Goal: Information Seeking & Learning: Check status

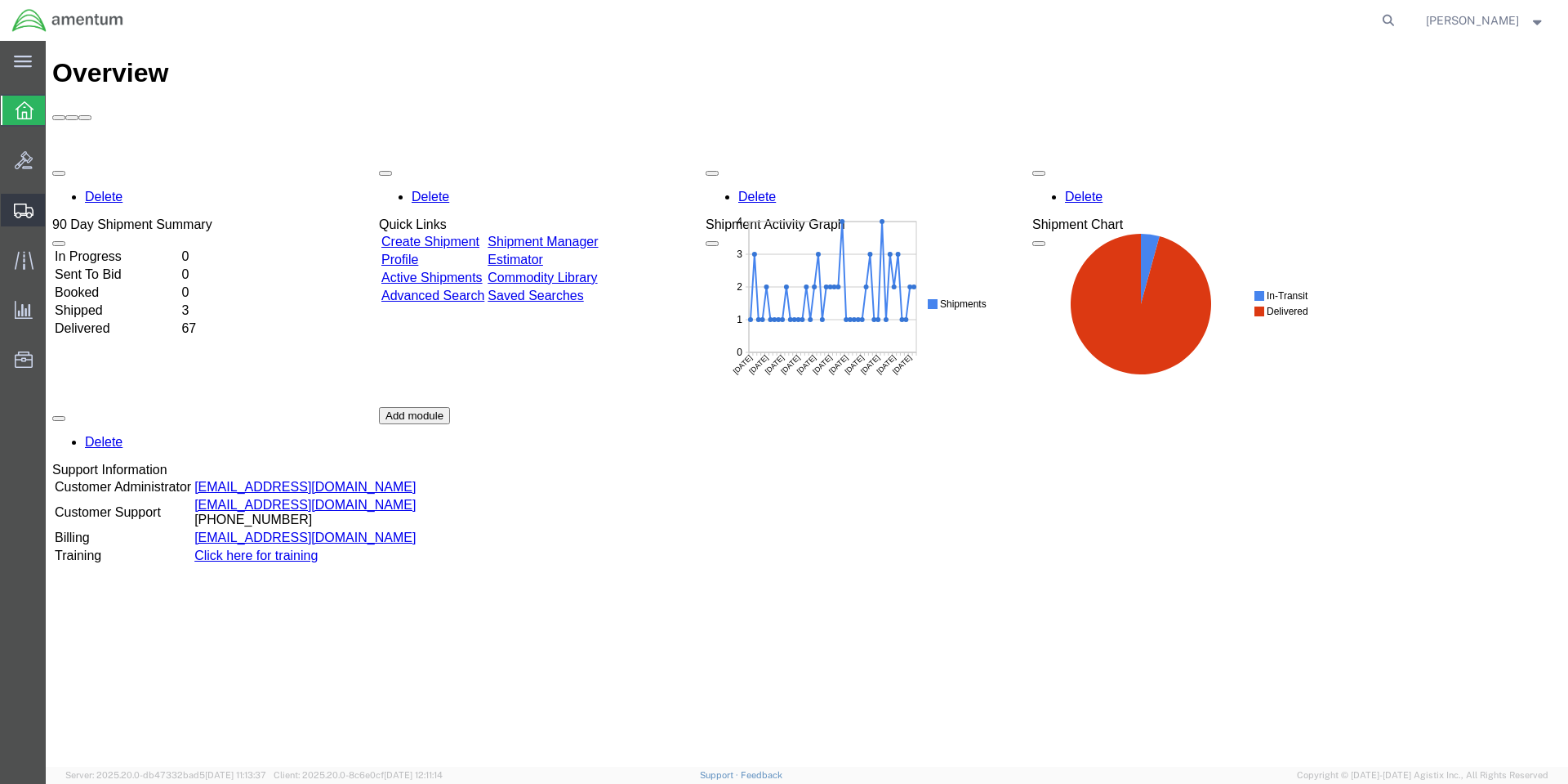
click at [0, 0] on span "Shipment Manager" at bounding box center [0, 0] width 0 height 0
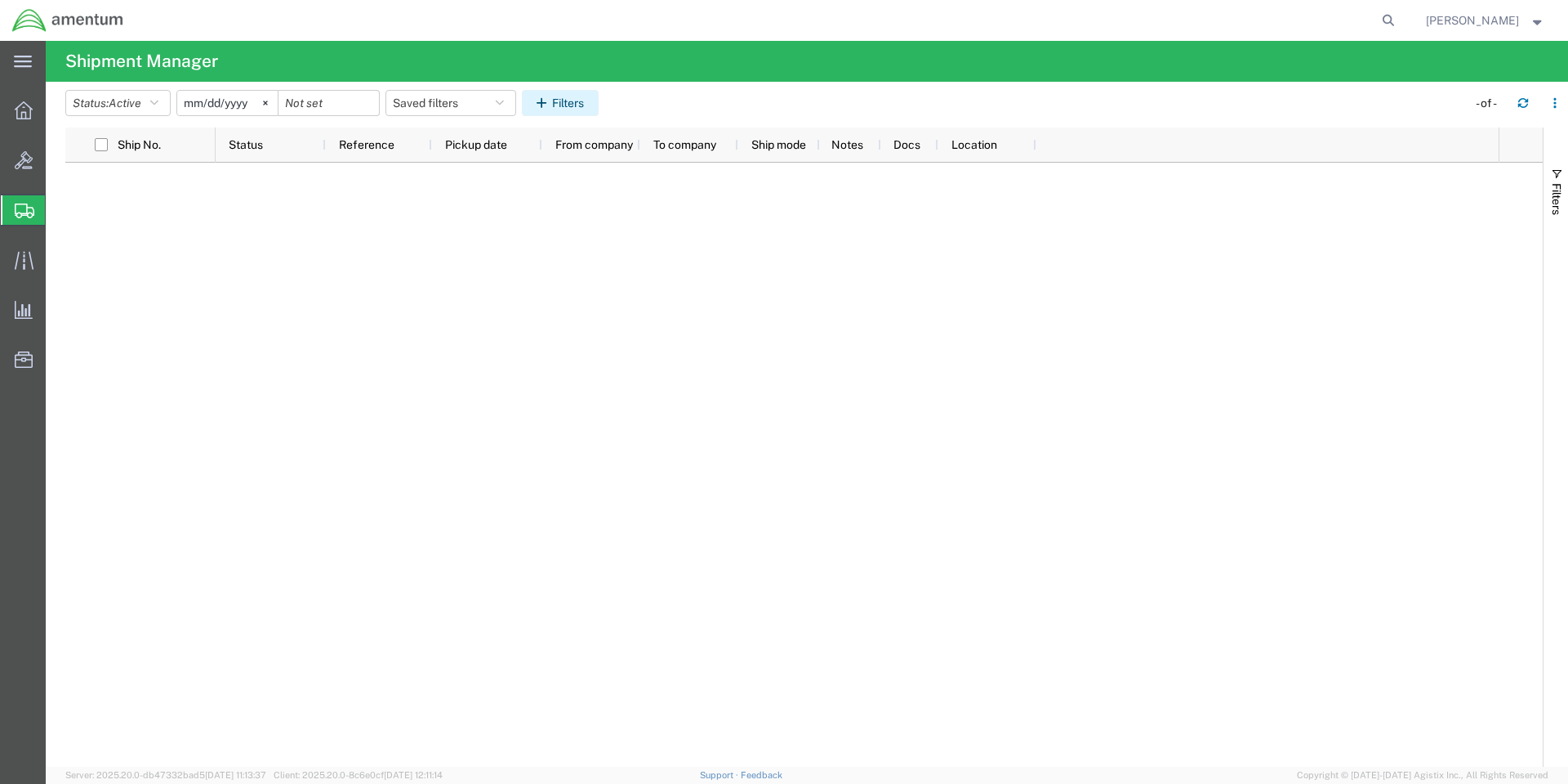
click at [552, 105] on icon "button" at bounding box center [544, 103] width 16 height 12
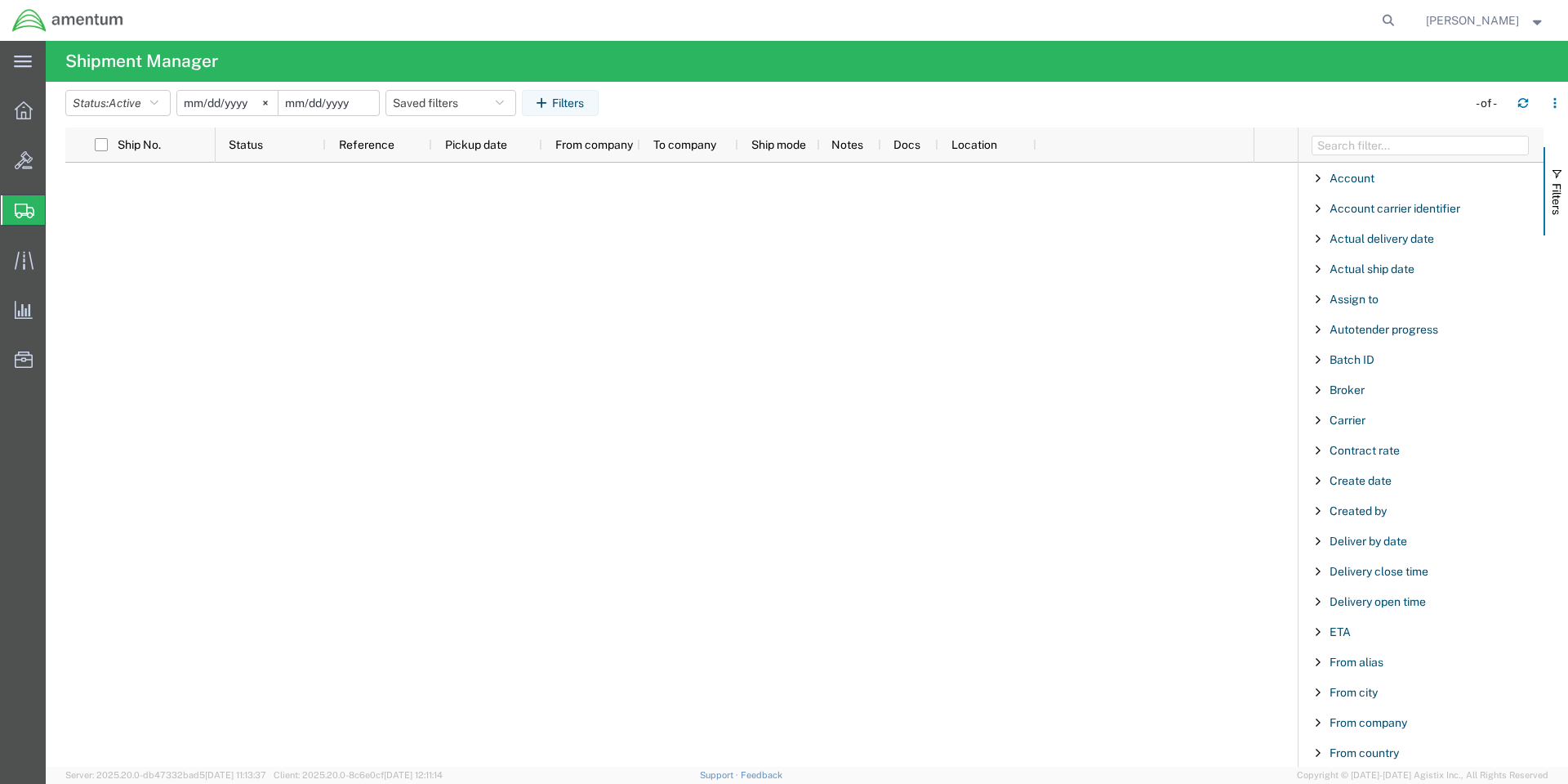
click at [307, 106] on input "date" at bounding box center [329, 103] width 100 height 24
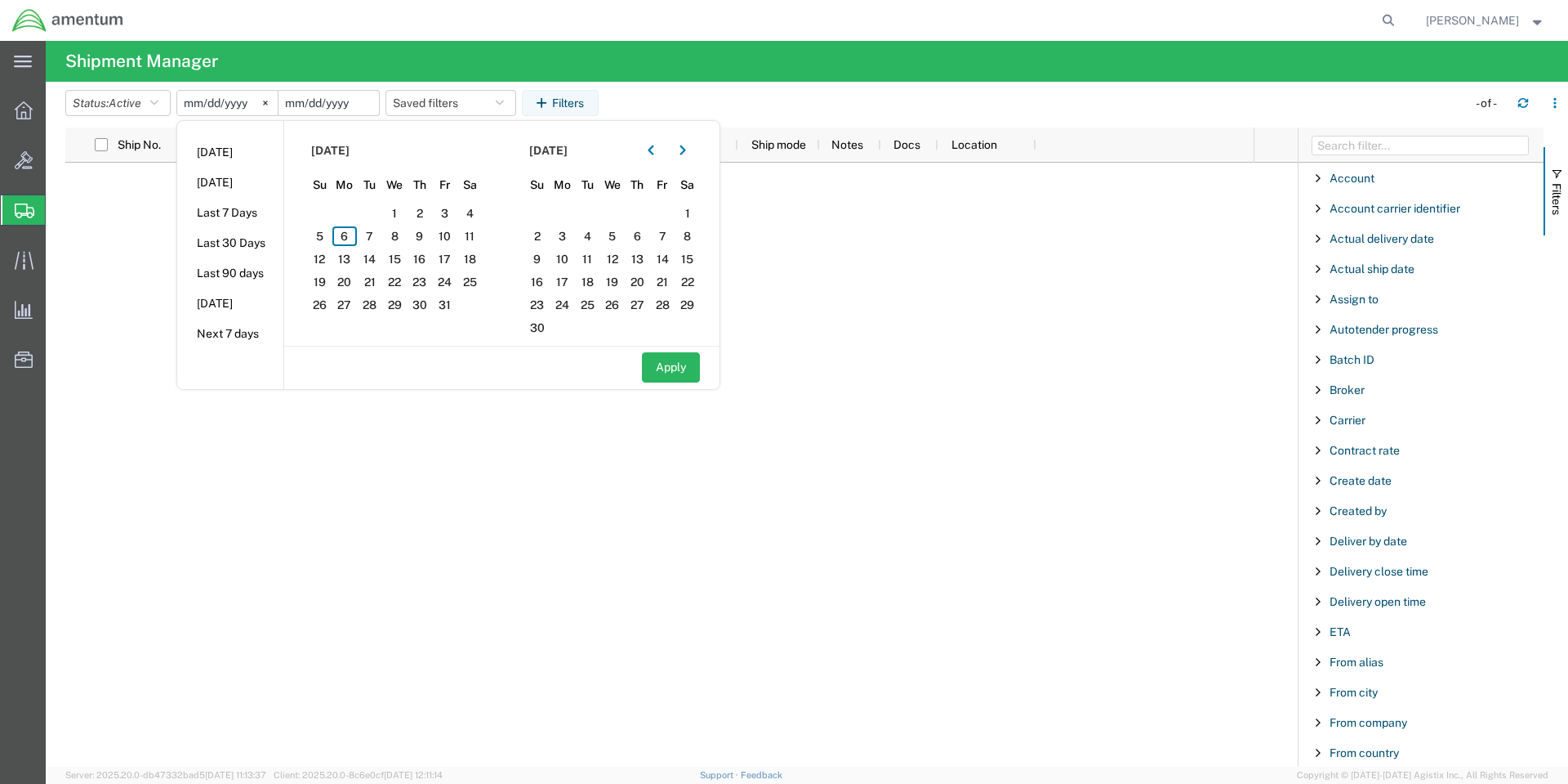
click at [310, 106] on input "date" at bounding box center [329, 103] width 100 height 24
click at [681, 378] on button "Apply" at bounding box center [670, 367] width 58 height 30
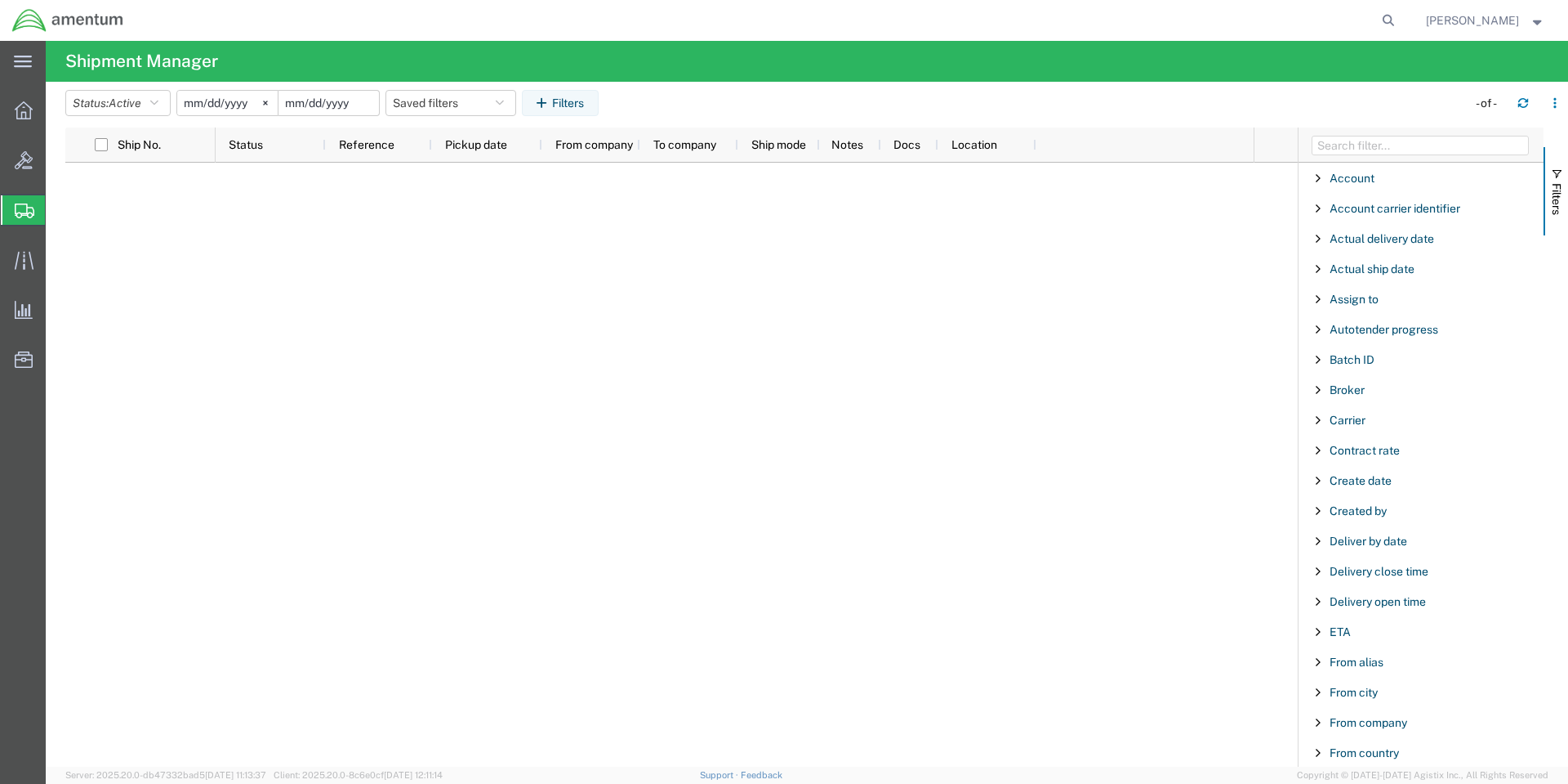
click at [337, 99] on input "date" at bounding box center [329, 103] width 100 height 24
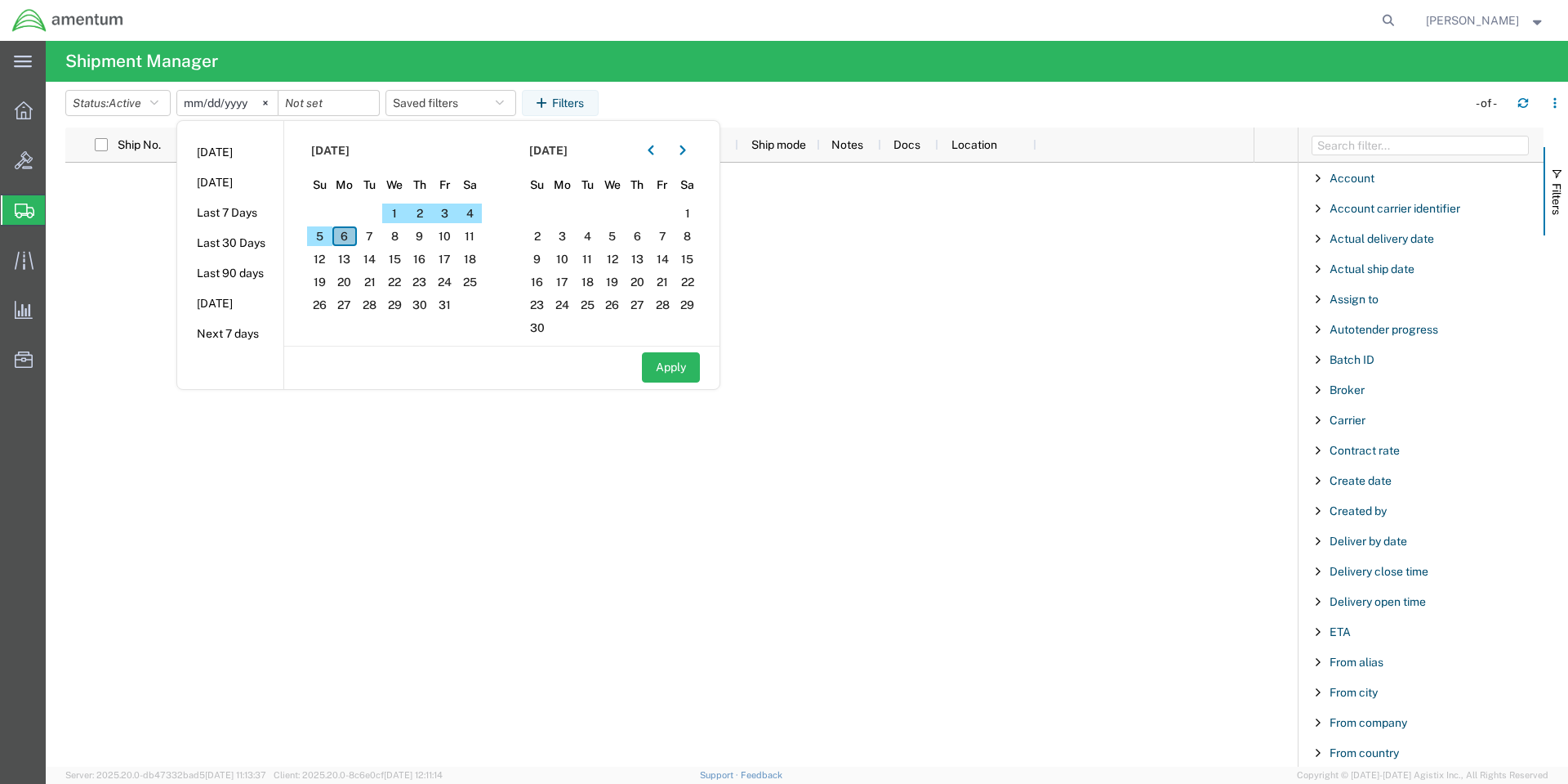
click at [350, 236] on span "6" at bounding box center [345, 235] width 25 height 19
click at [392, 209] on span "1" at bounding box center [395, 213] width 25 height 19
click at [649, 236] on span "6" at bounding box center [638, 235] width 25 height 19
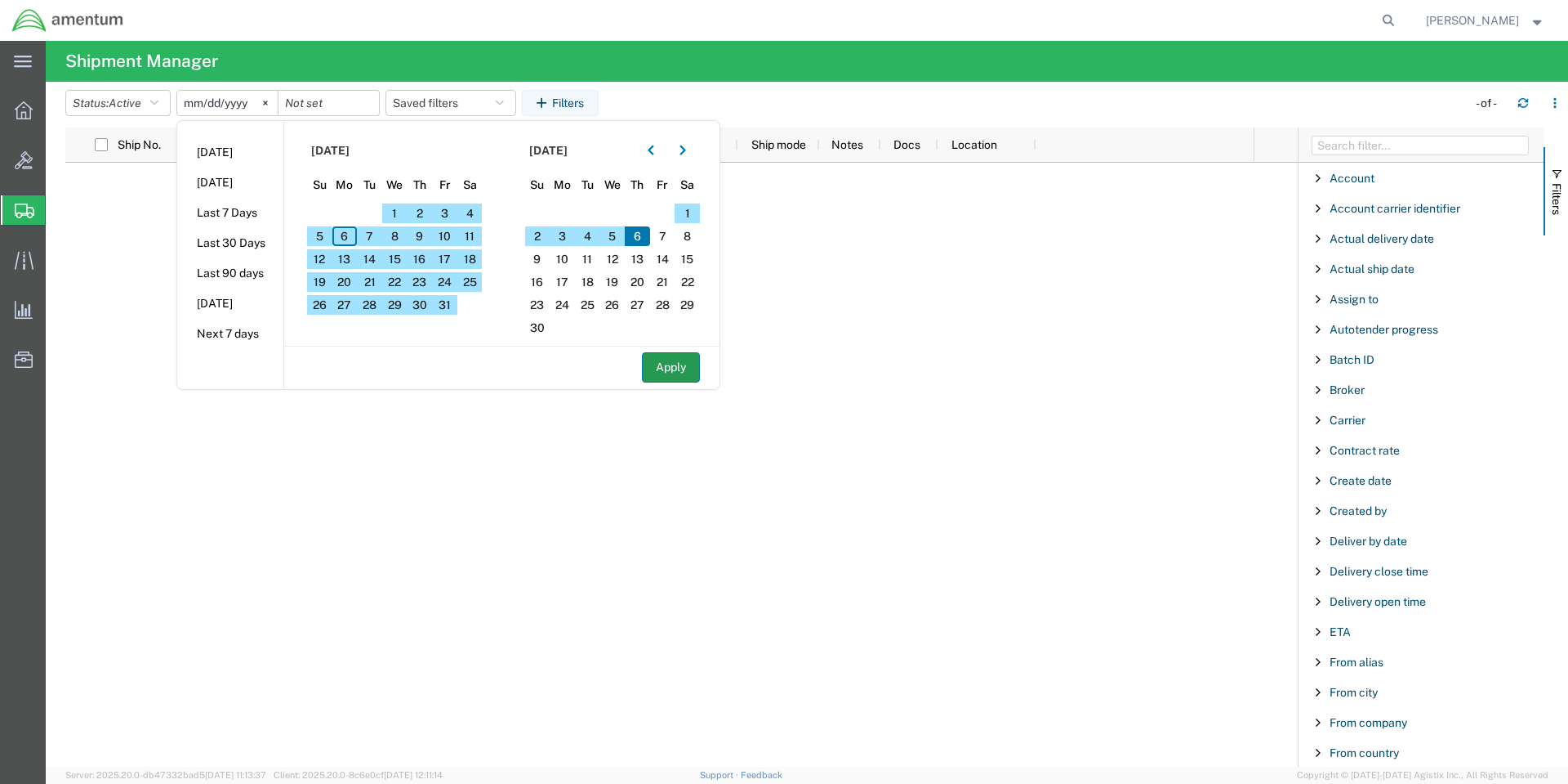
click at [673, 371] on button "Apply" at bounding box center [670, 367] width 58 height 30
type input "[DATE]"
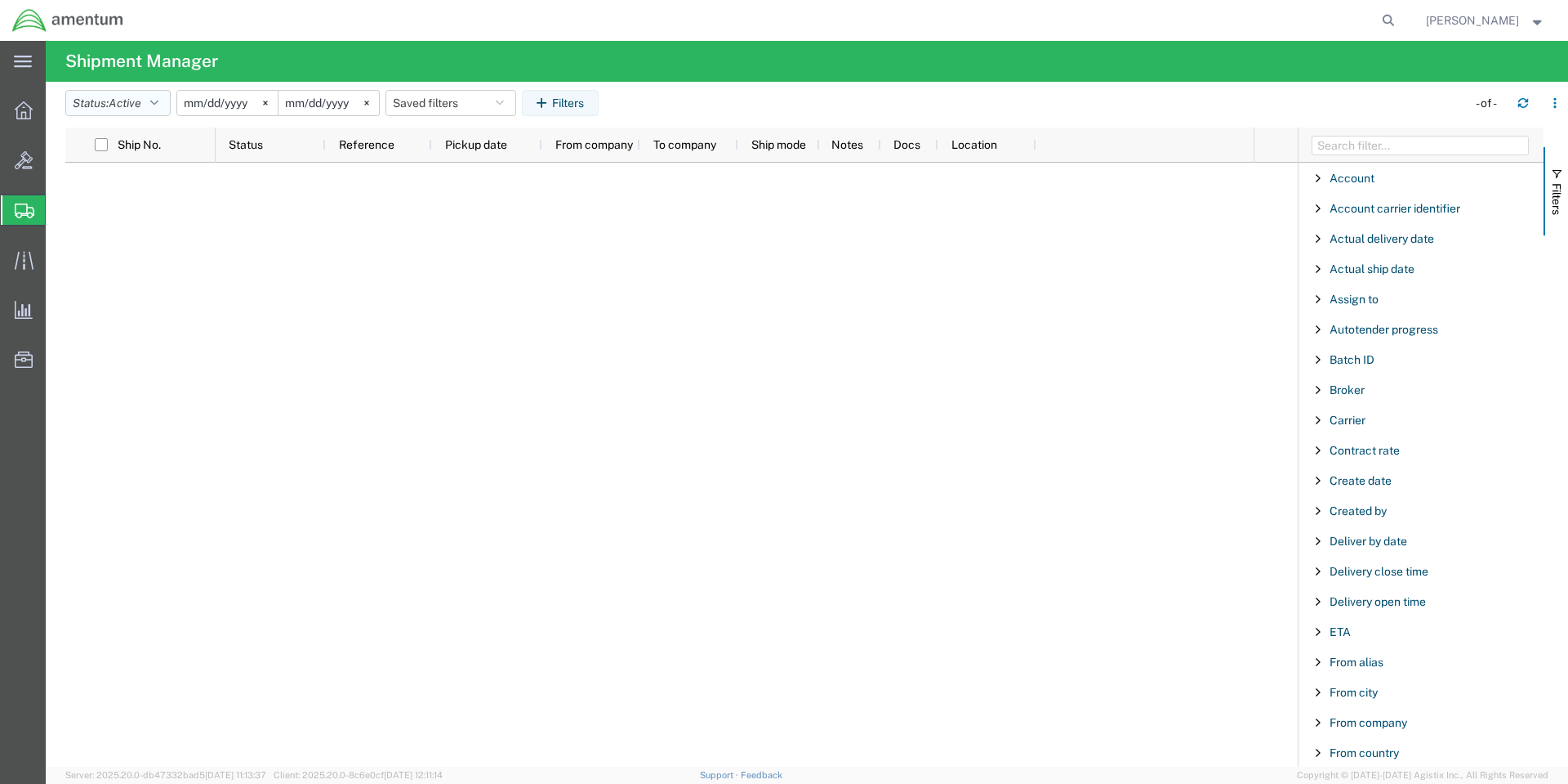
click at [165, 102] on button "Status: Active" at bounding box center [118, 103] width 105 height 26
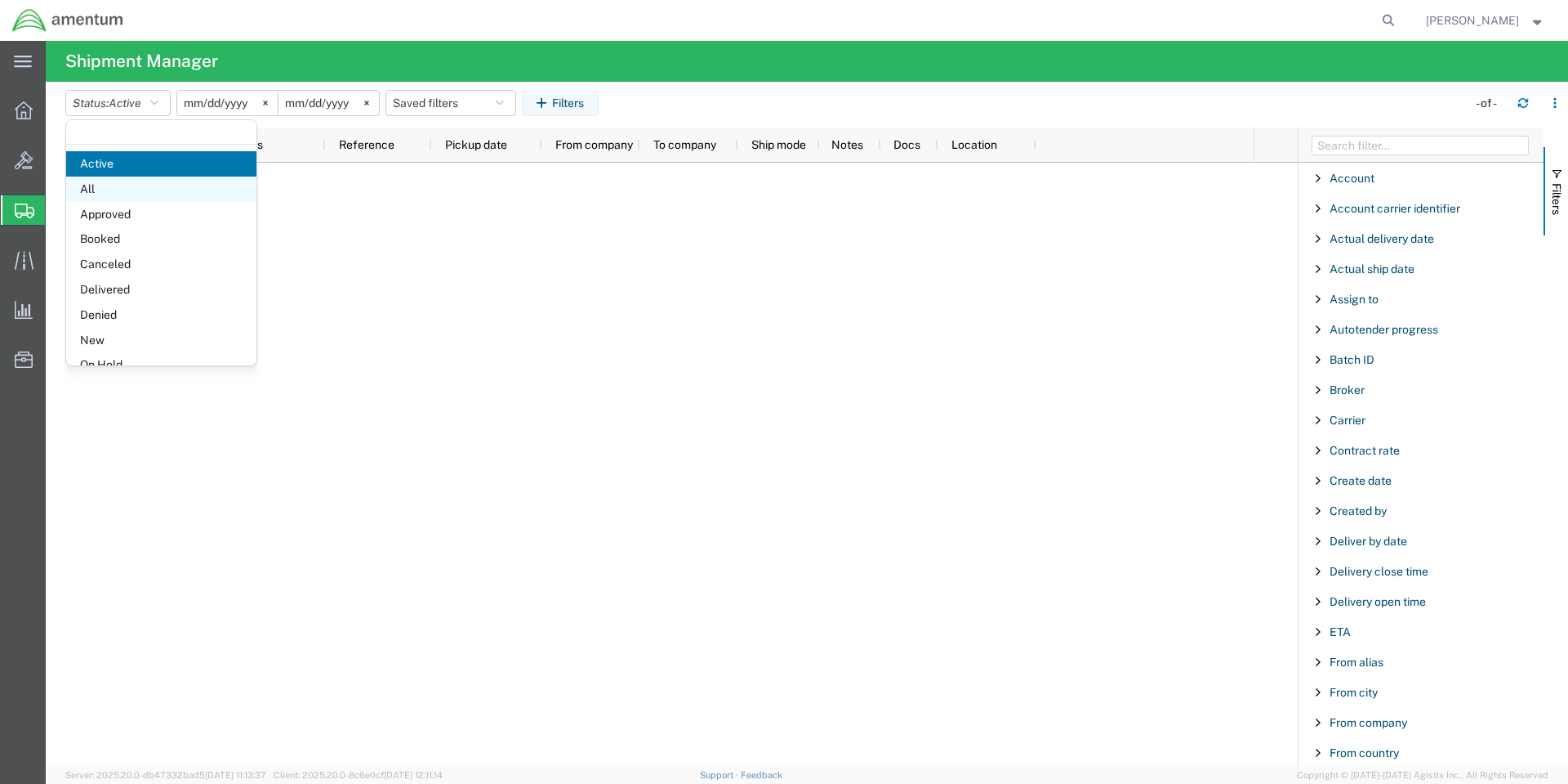
click at [135, 186] on span "All" at bounding box center [161, 189] width 190 height 25
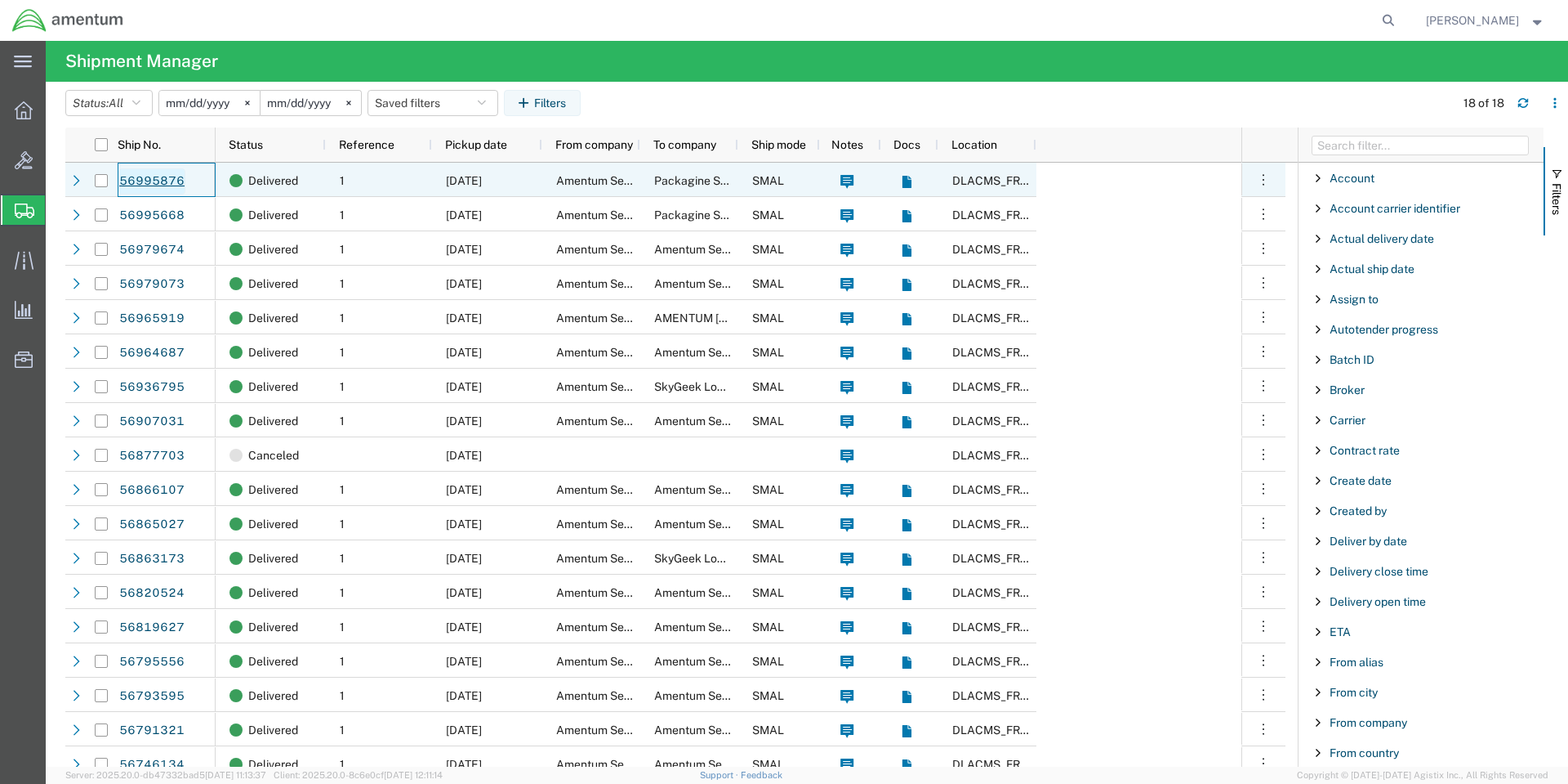
click at [165, 179] on link "56995876" at bounding box center [152, 181] width 67 height 26
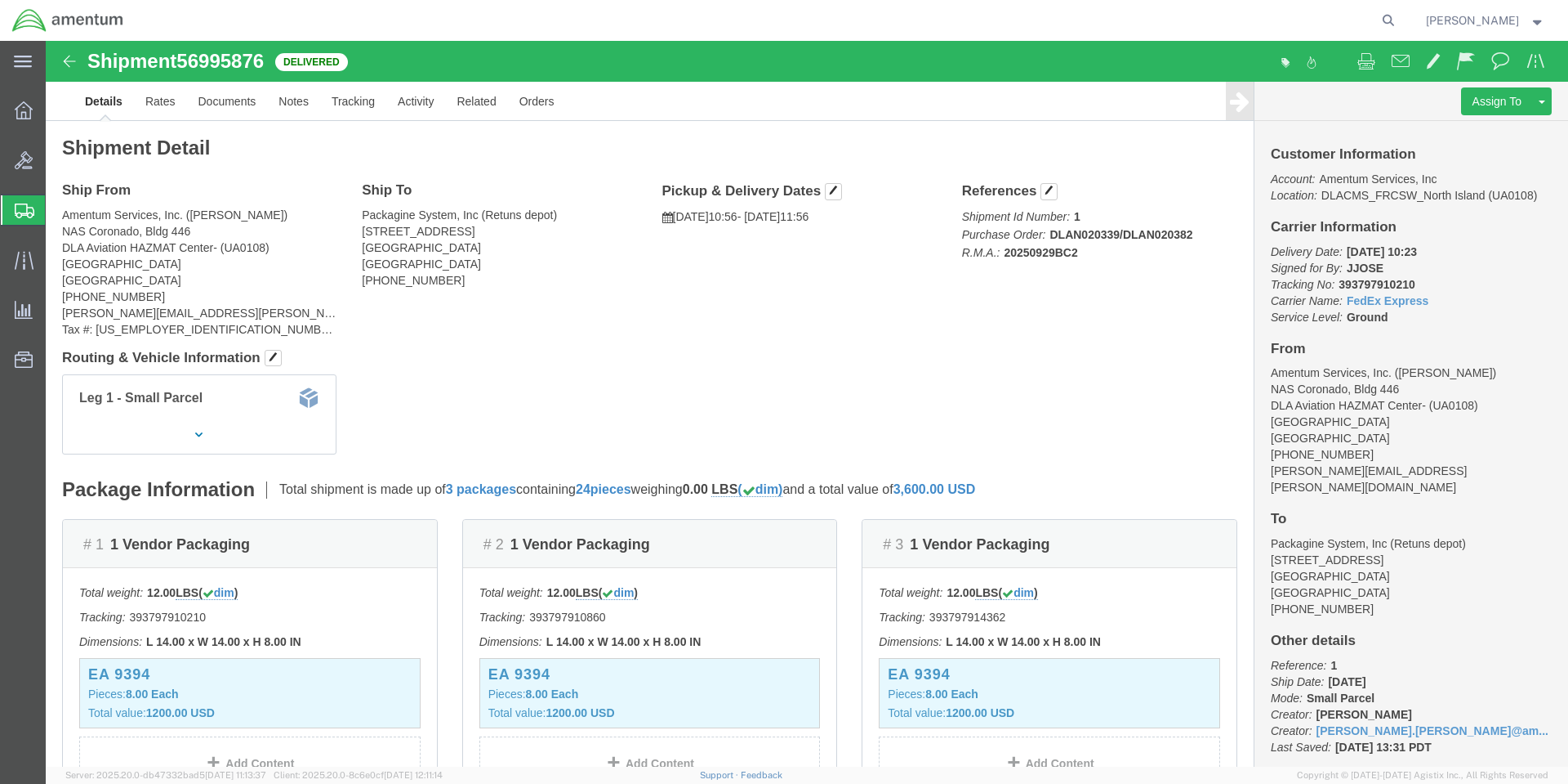
click div "Ship From Amentum Services, Inc. ([PERSON_NAME]) NAS Coronado, Bldg 446 DLA Avi…"
click div "Shipment Detail Ship From Amentum Services, Inc. ([PERSON_NAME]) NAS Coronado, …"
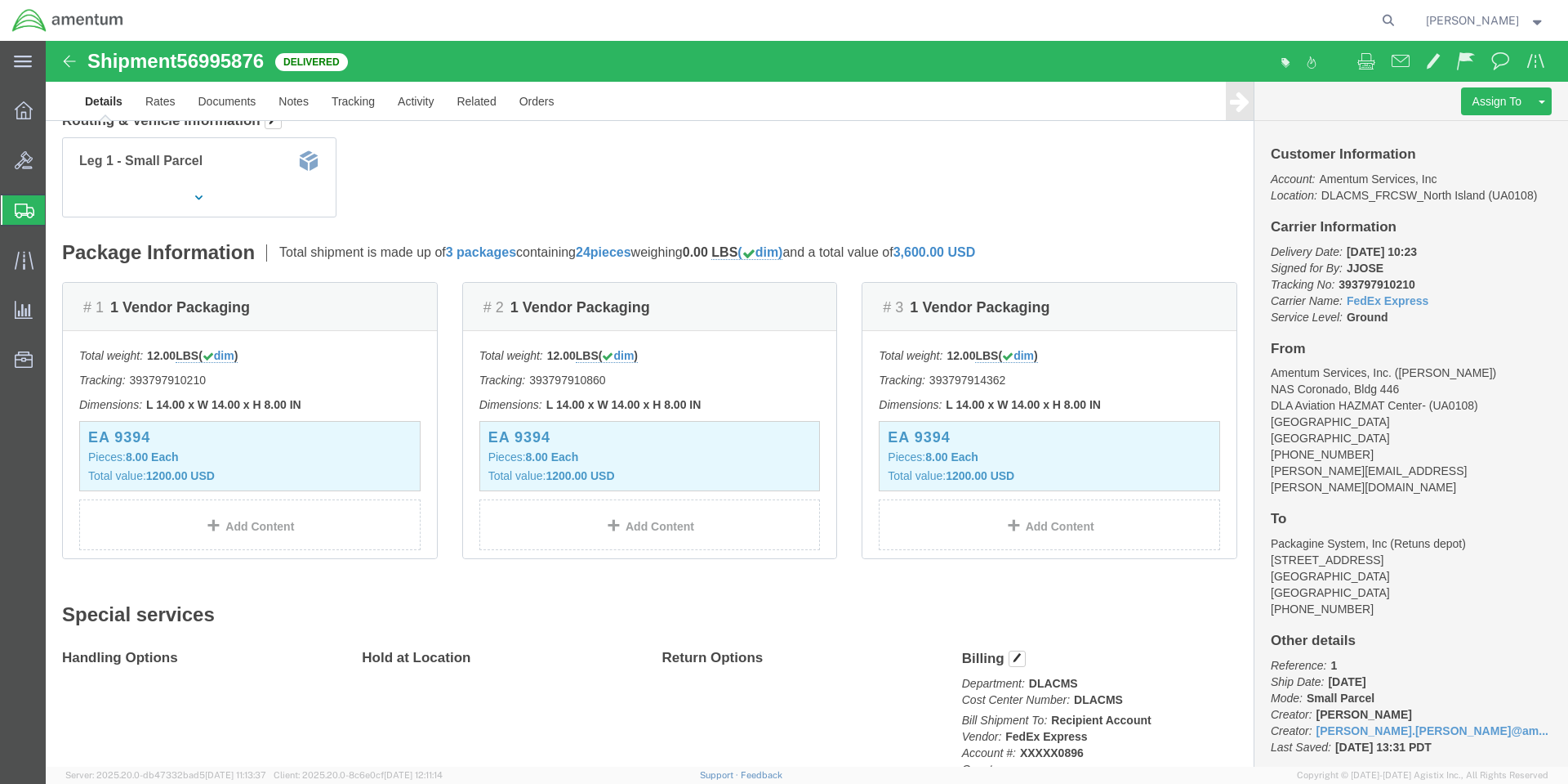
scroll to position [245, 0]
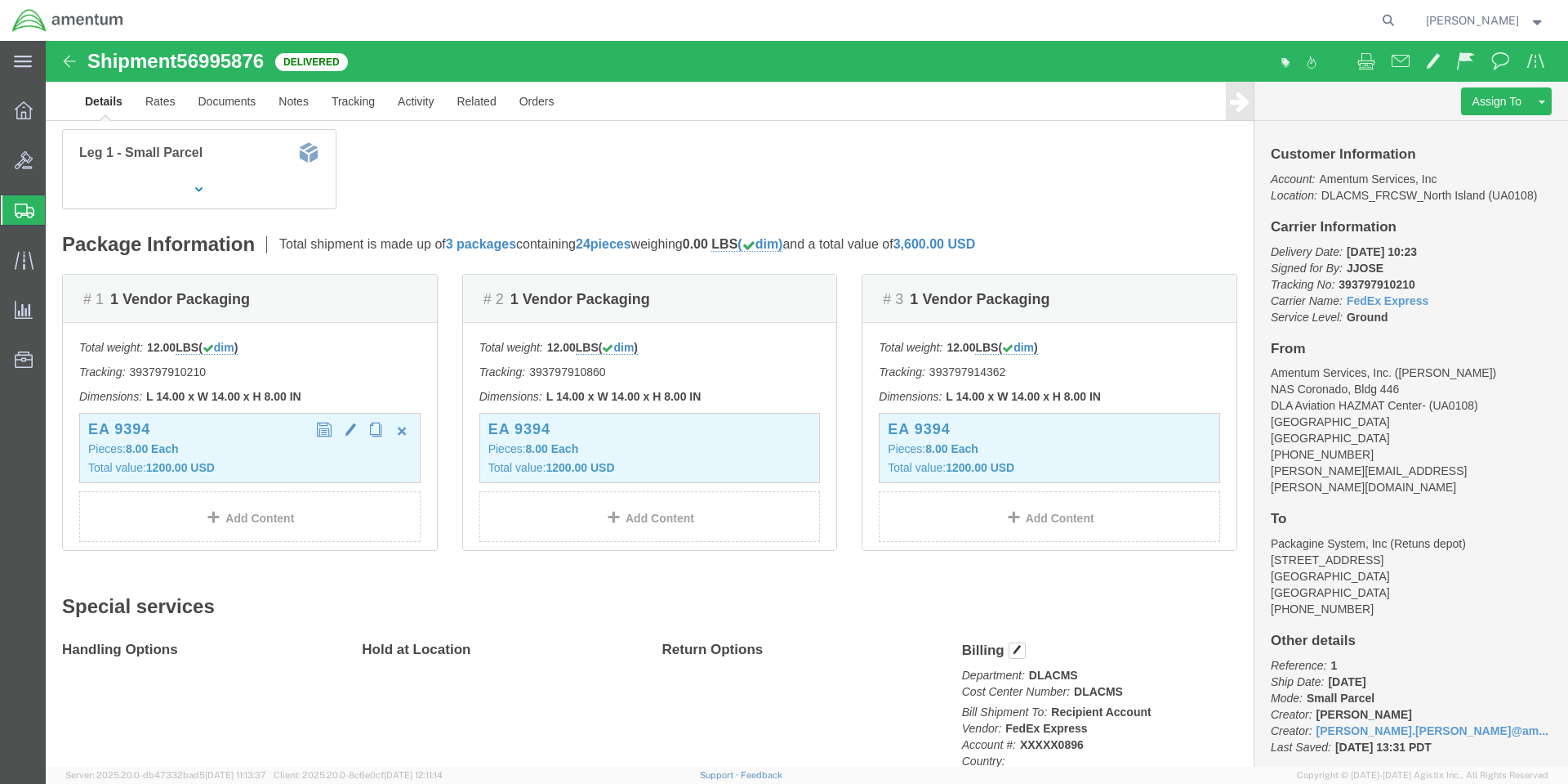
click p "Total value: 1200.00 USD"
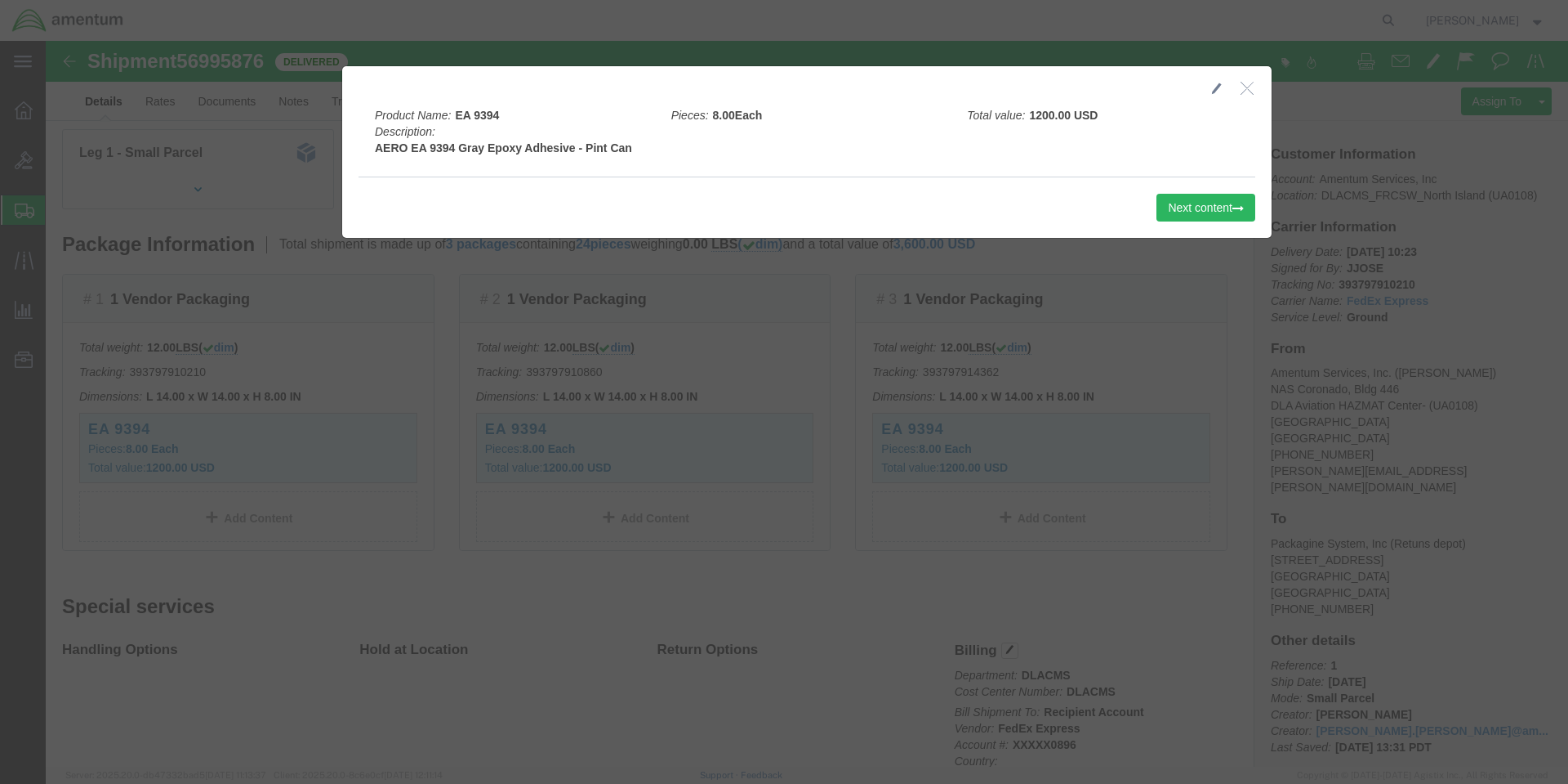
click button "button"
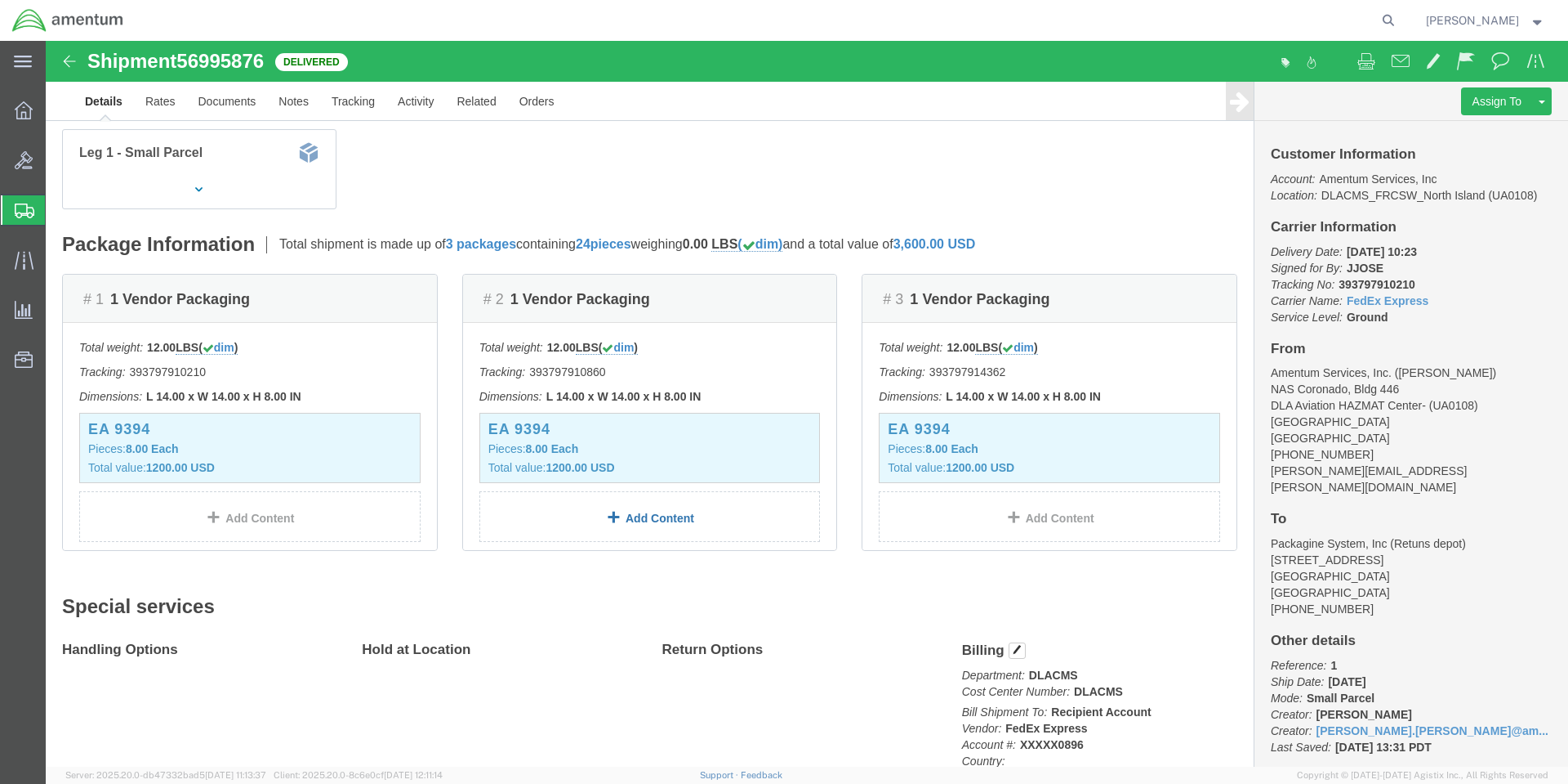
scroll to position [0, 0]
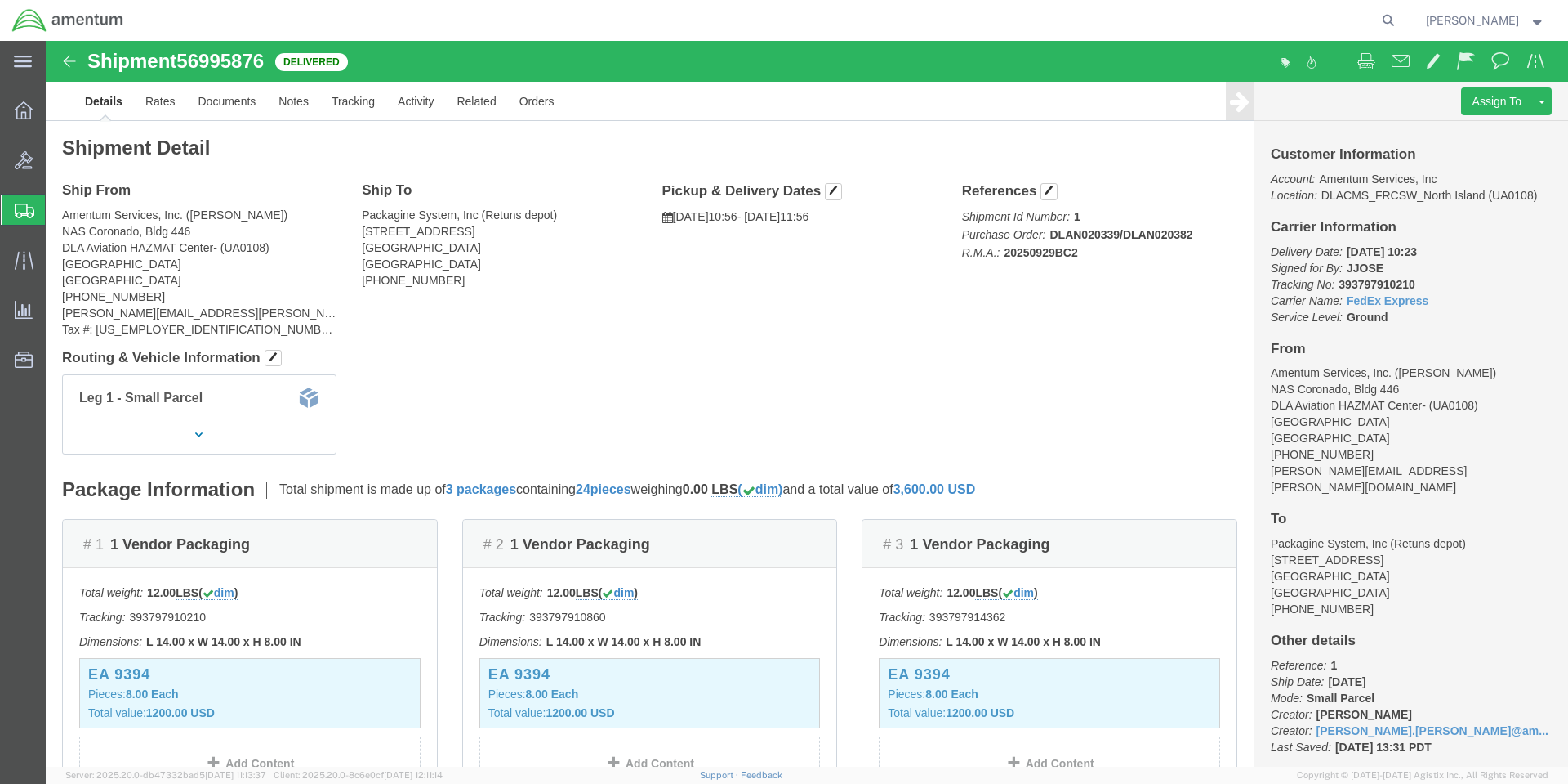
click h4 "Routing & Vehicle Information"
click div "Shipment Detail Ship From Amentum Services, Inc. ([PERSON_NAME]) NAS Coronado, …"
click h4 "Routing & Vehicle Information"
click div "Shipment Detail Ship From Amentum Services, Inc. ([PERSON_NAME]) NAS Coronado, …"
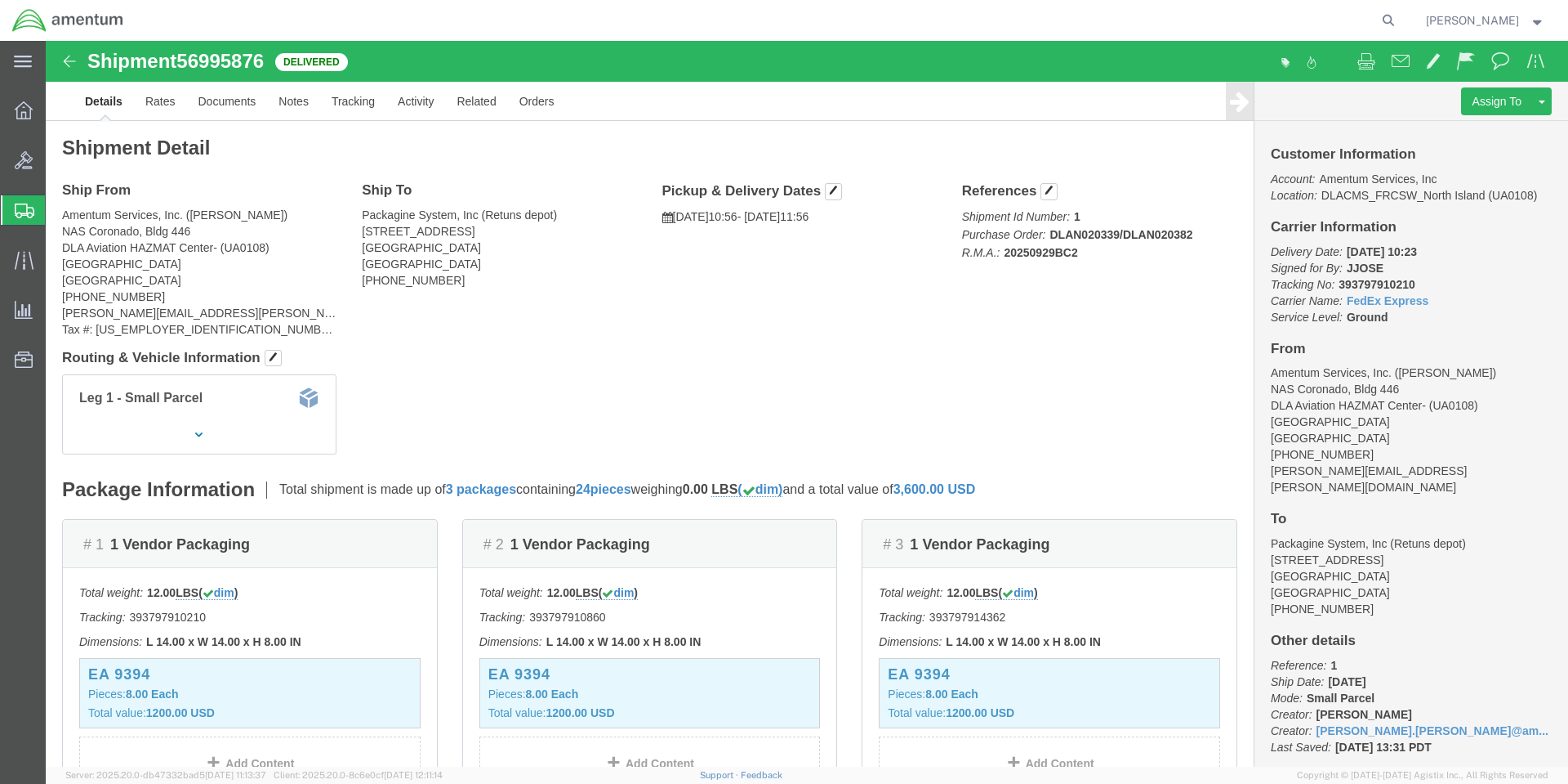
click div "Shipment Detail Ship From Amentum Services, Inc. ([PERSON_NAME]) NAS Coronado, …"
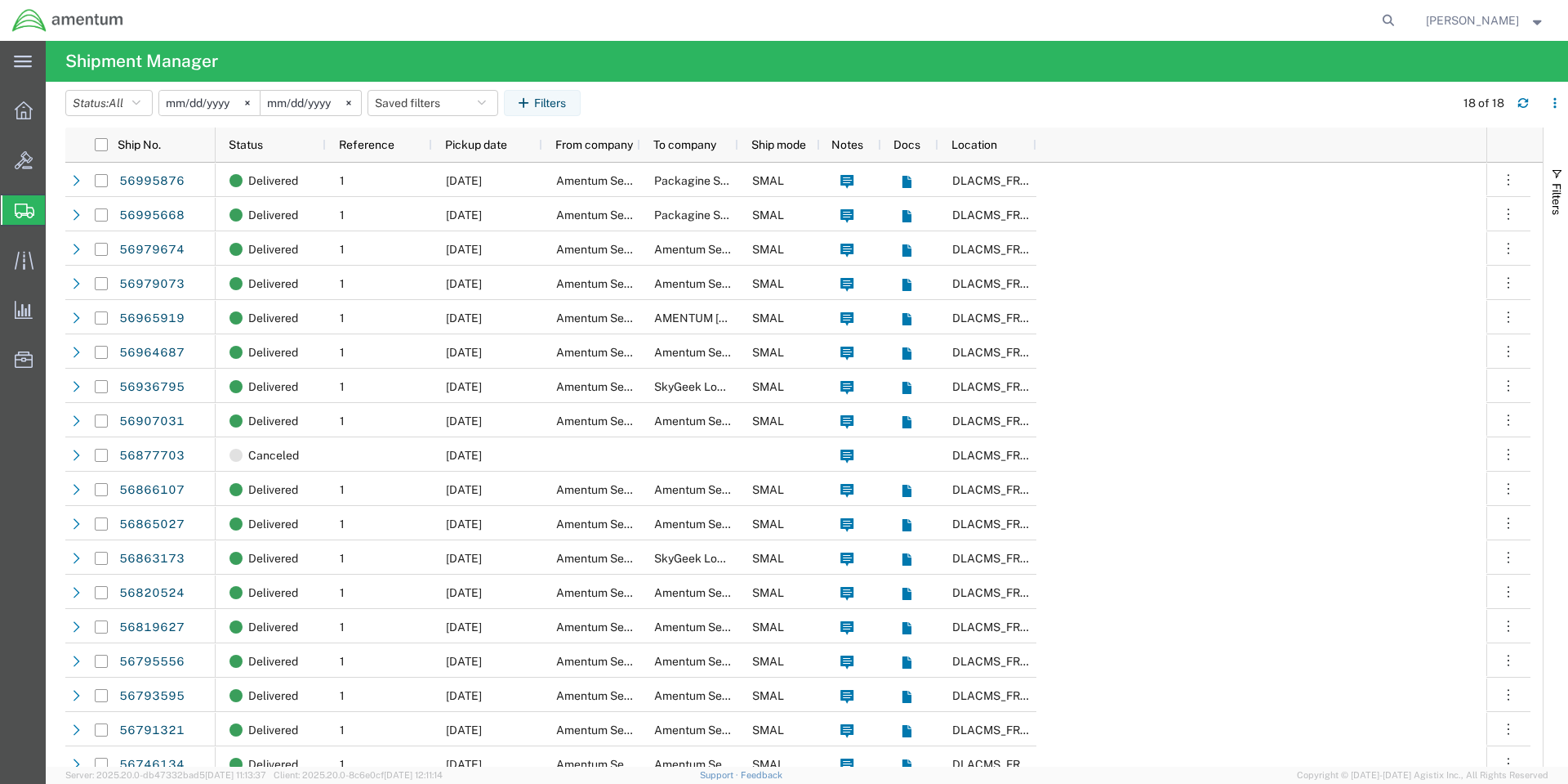
click at [1349, 528] on div "Delivered 1 [DATE] Amentum Services, Inc. Packagine System, Inc SMAL DLACMS_FRC…" at bounding box center [850, 472] width 1271 height 618
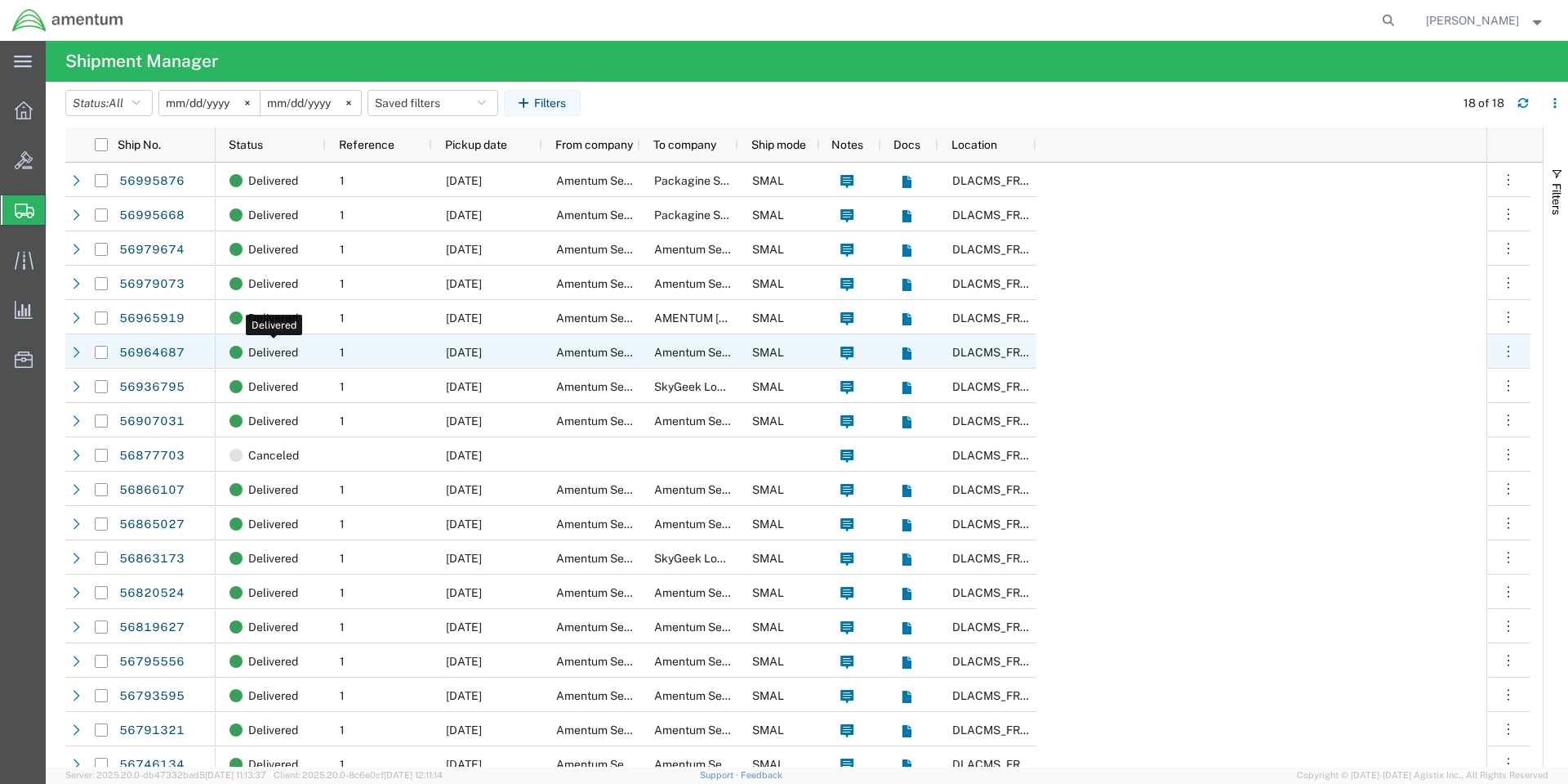
scroll to position [14, 0]
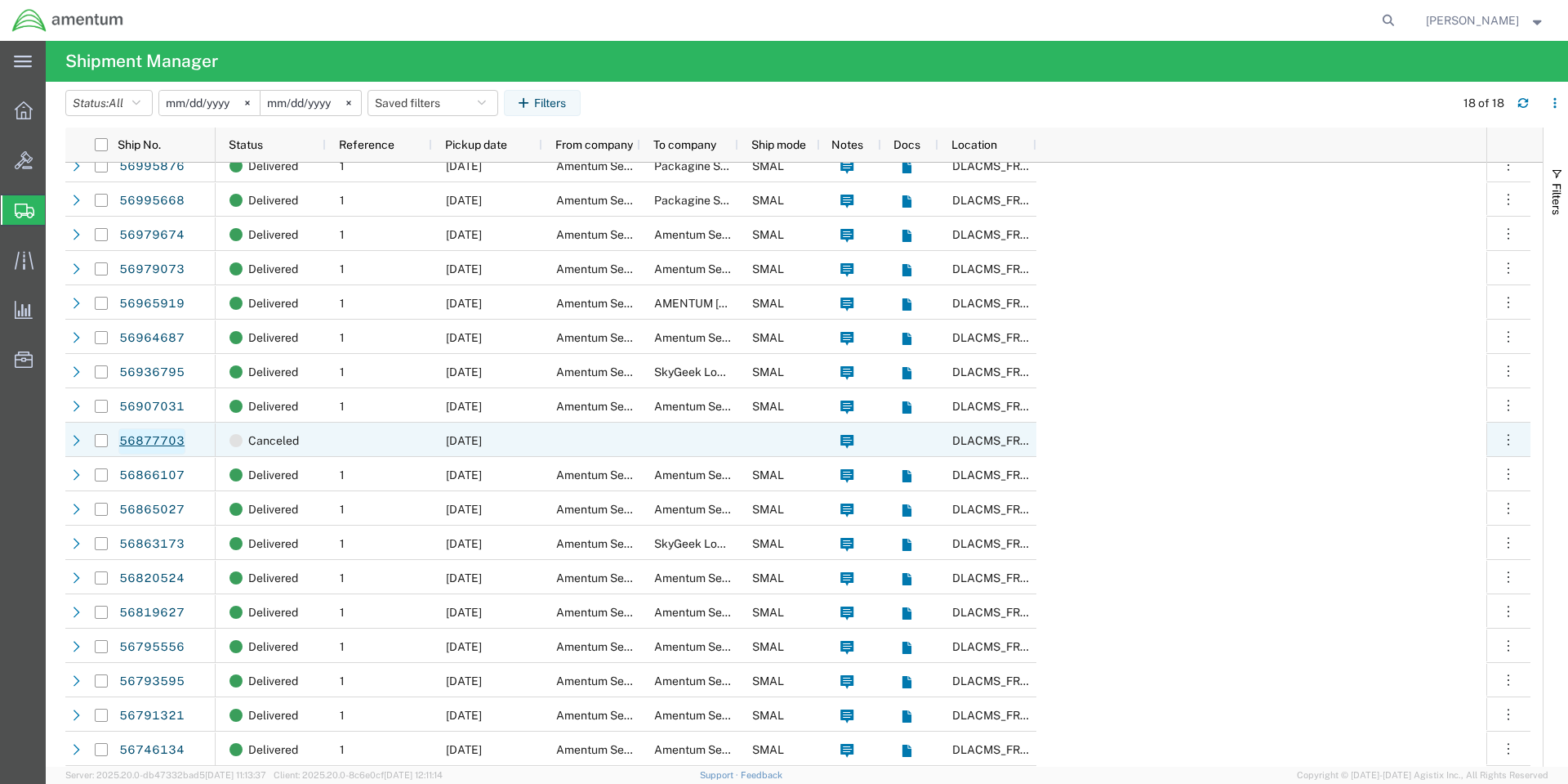
click at [153, 444] on link "56877703" at bounding box center [152, 441] width 67 height 26
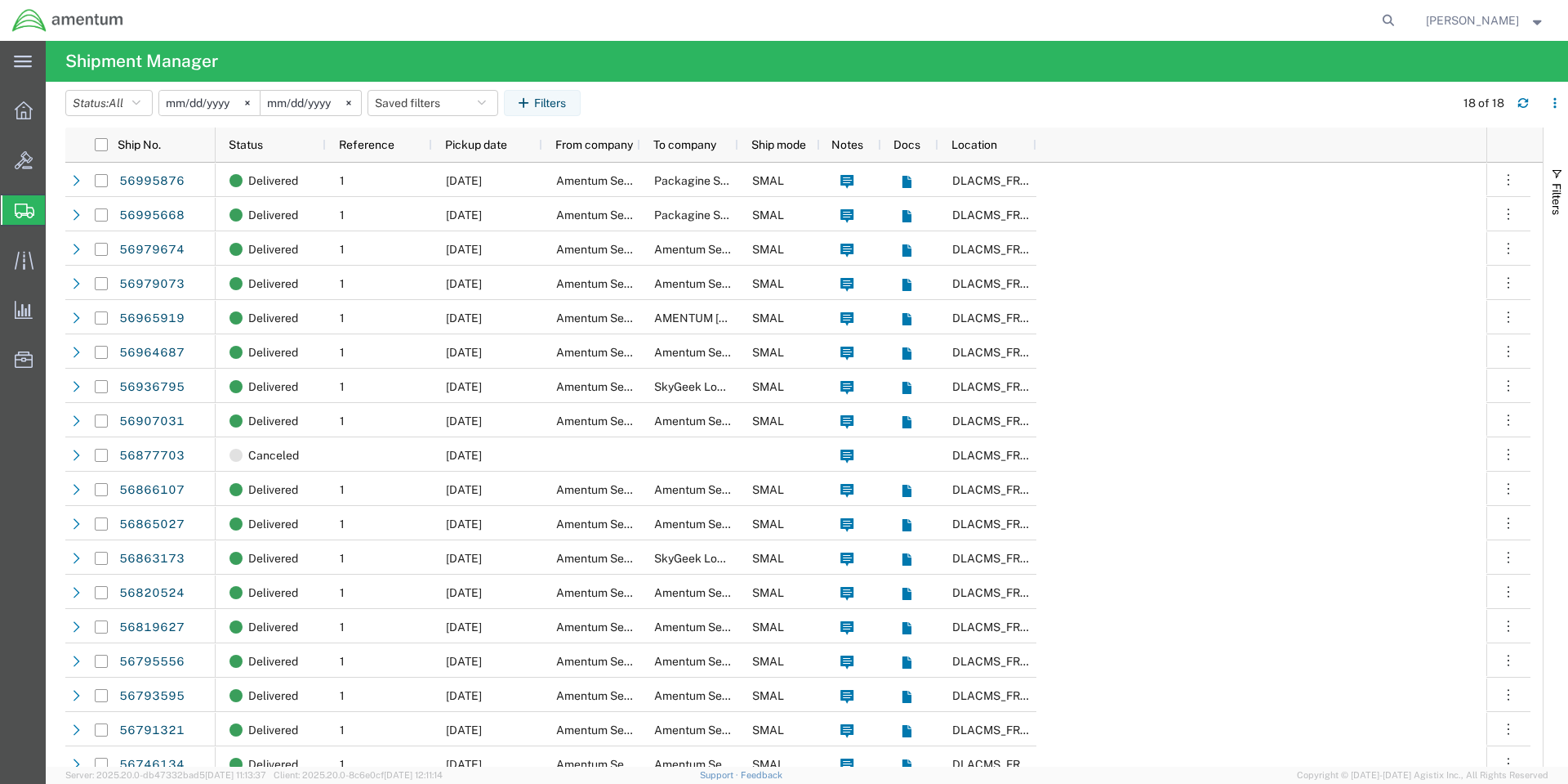
click at [1243, 465] on div "Delivered 1 [DATE] Amentum Services, Inc. Packagine System, Inc SMAL DLACMS_FRC…" at bounding box center [850, 472] width 1271 height 618
click at [1339, 448] on div "Delivered 1 [DATE] Amentum Services, Inc. Packagine System, Inc SMAL DLACMS_FRC…" at bounding box center [850, 472] width 1271 height 618
click at [1238, 444] on div "Delivered 1 [DATE] Amentum Services, Inc. Packagine System, Inc SMAL DLACMS_FRC…" at bounding box center [850, 472] width 1271 height 618
click at [1318, 465] on div "Delivered 1 [DATE] Amentum Services, Inc. Packagine System, Inc SMAL DLACMS_FRC…" at bounding box center [850, 472] width 1271 height 618
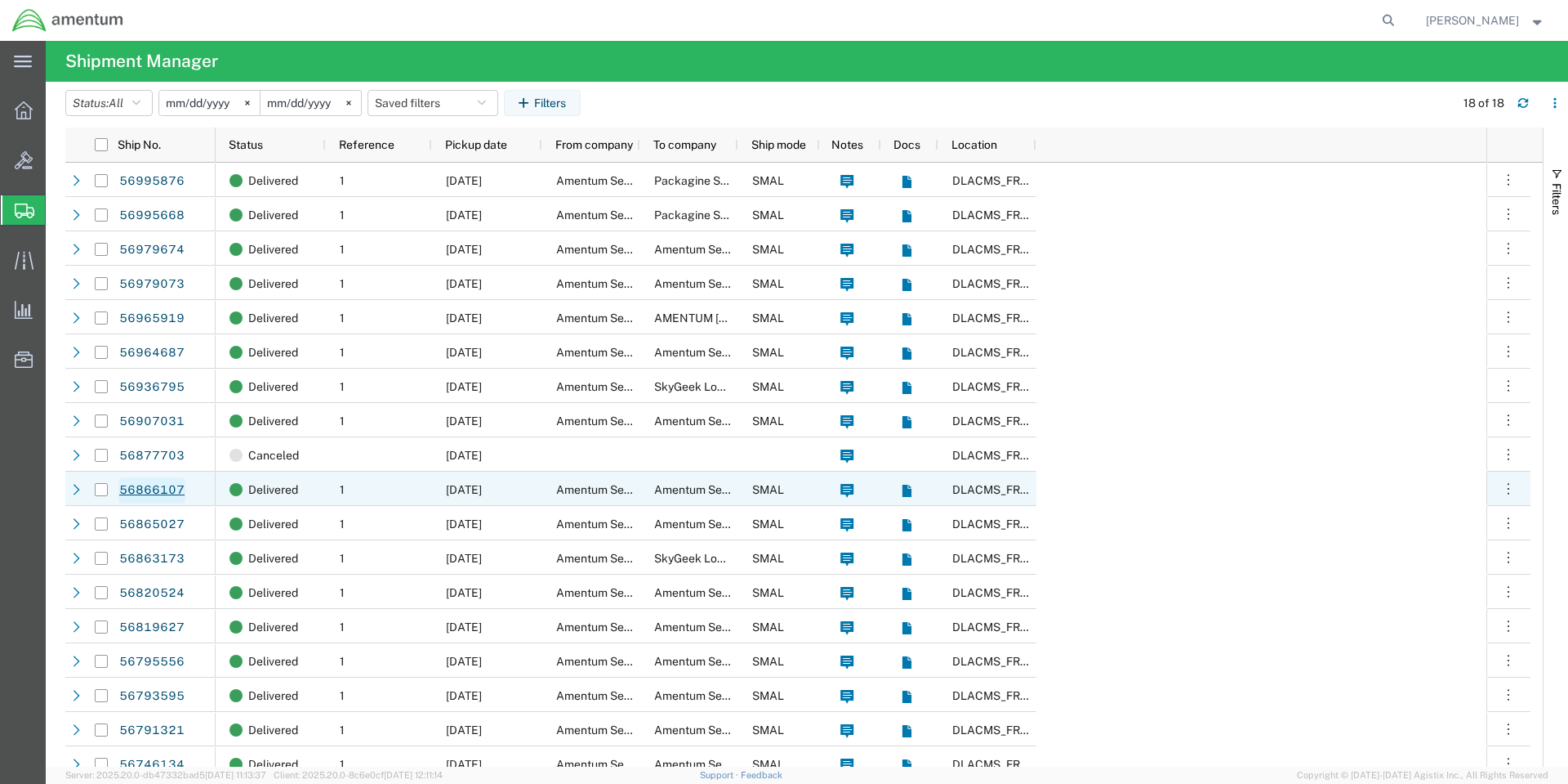
click at [144, 488] on link "56866107" at bounding box center [152, 490] width 67 height 26
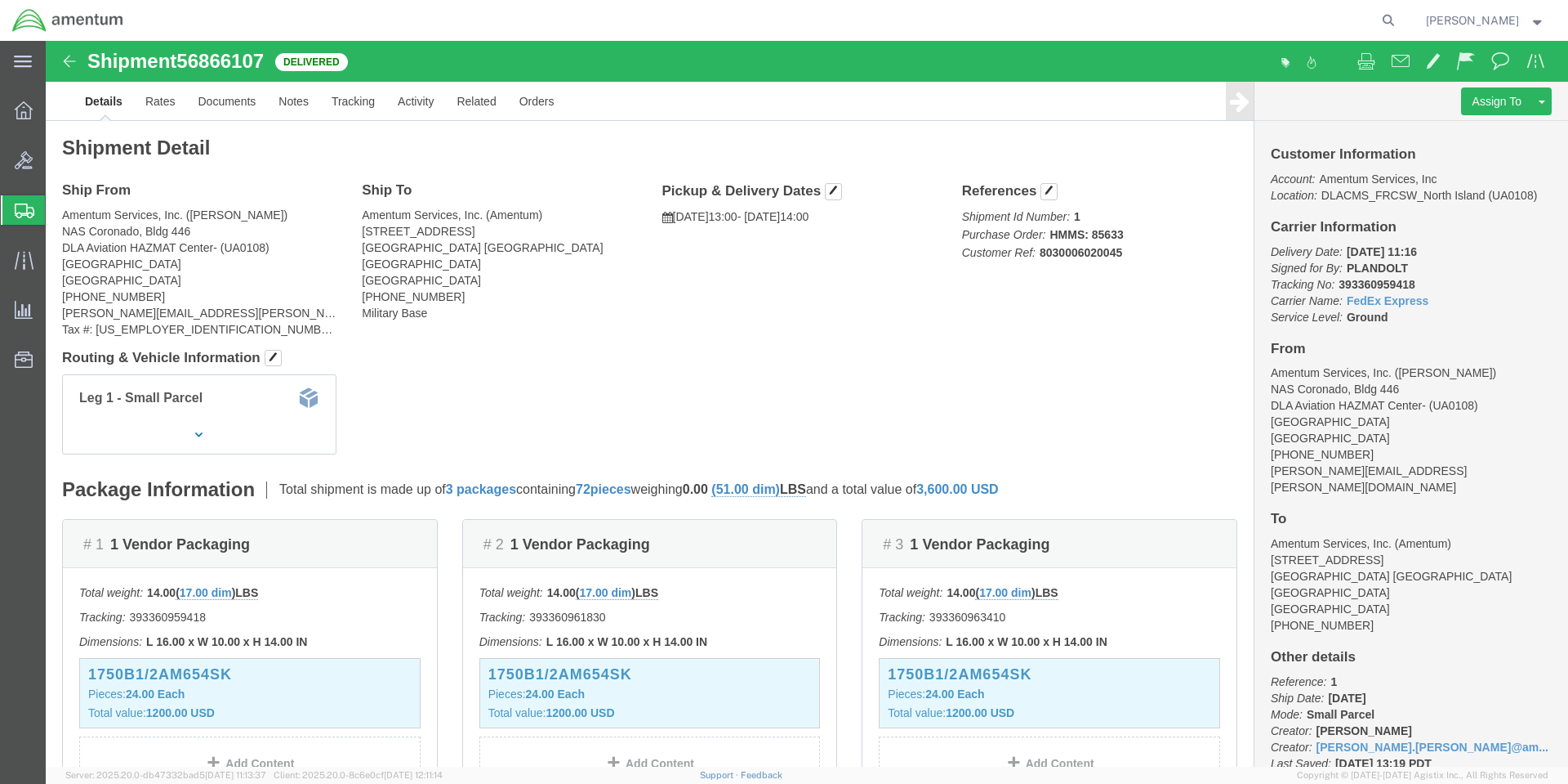
click div "Leg 1 - Small Parcel"
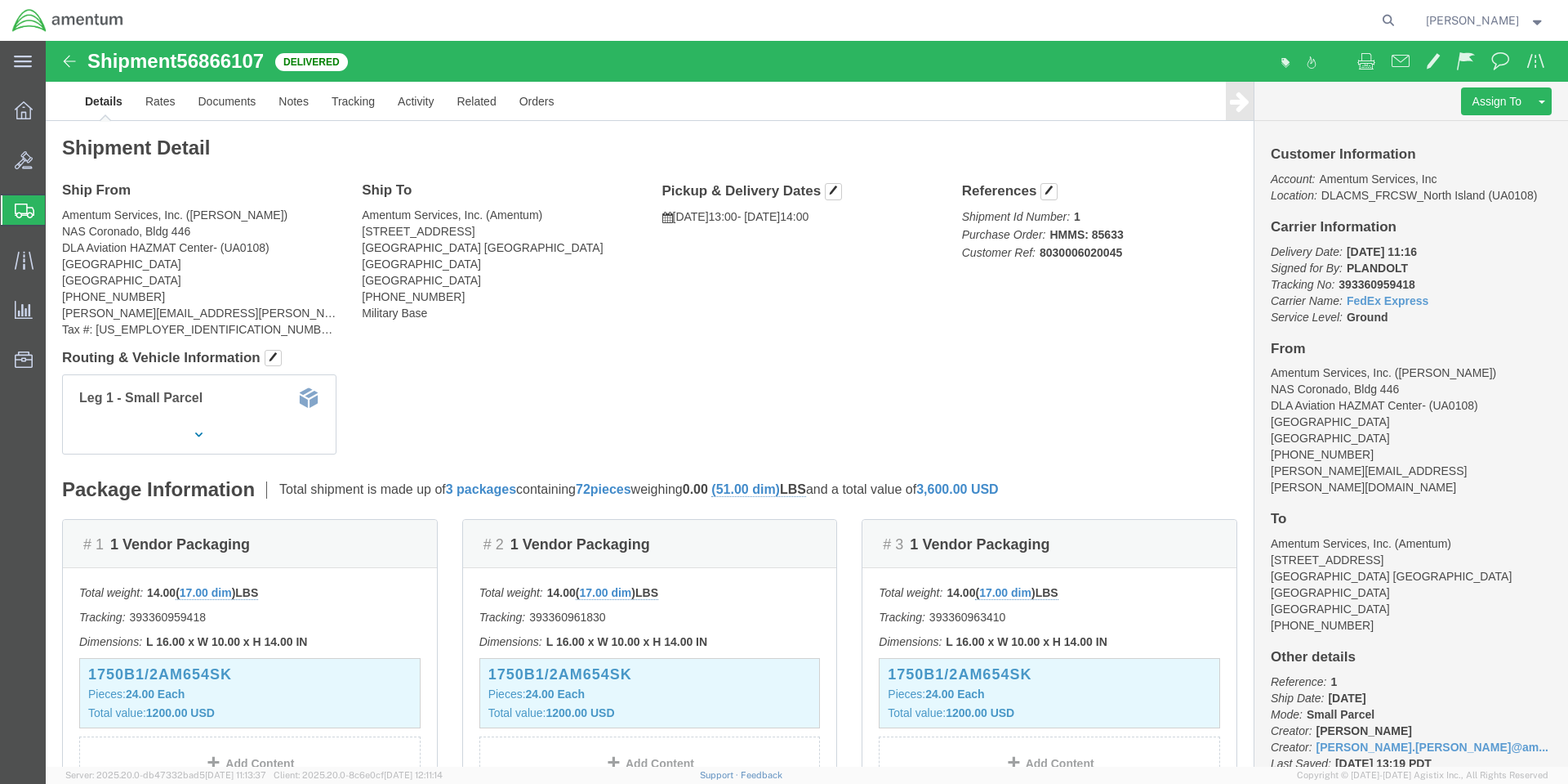
click div "Leg 1 - Small Parcel"
